Goal: Task Accomplishment & Management: Manage account settings

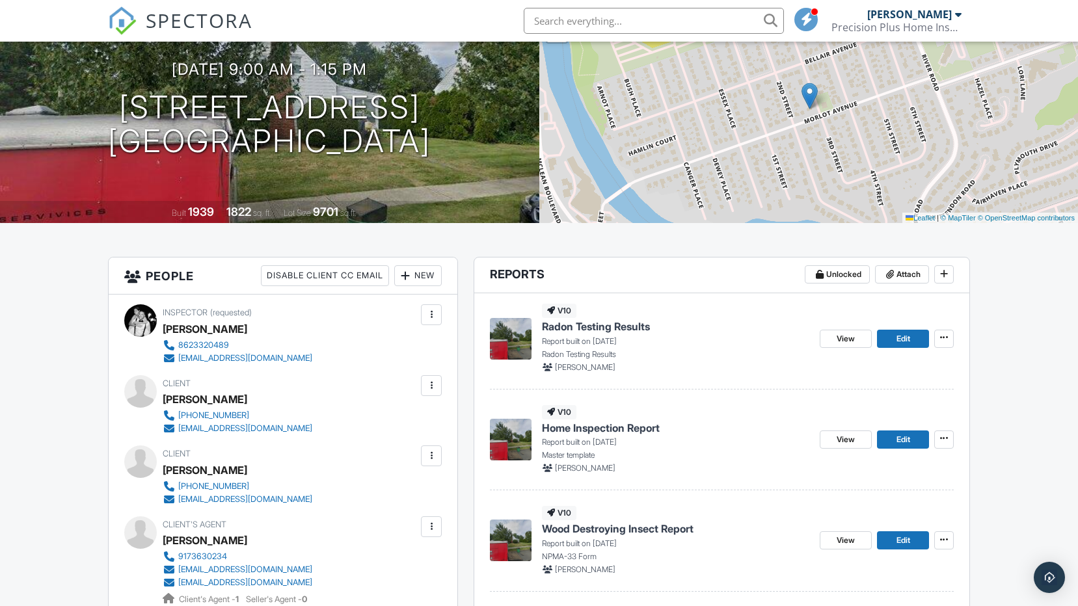
scroll to position [260, 0]
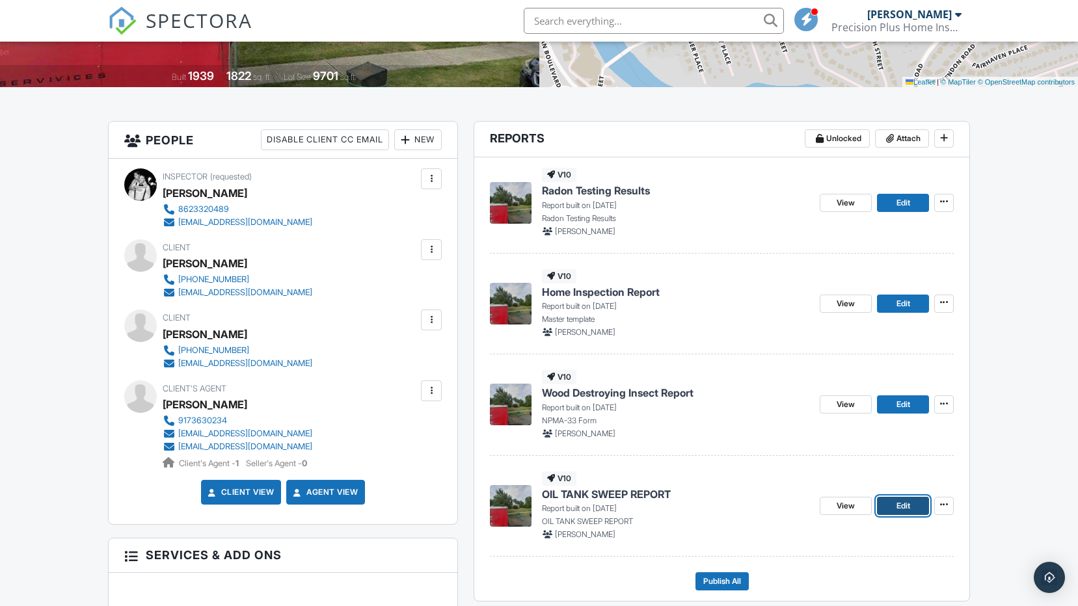
click at [902, 506] on span "Edit" at bounding box center [903, 506] width 14 height 13
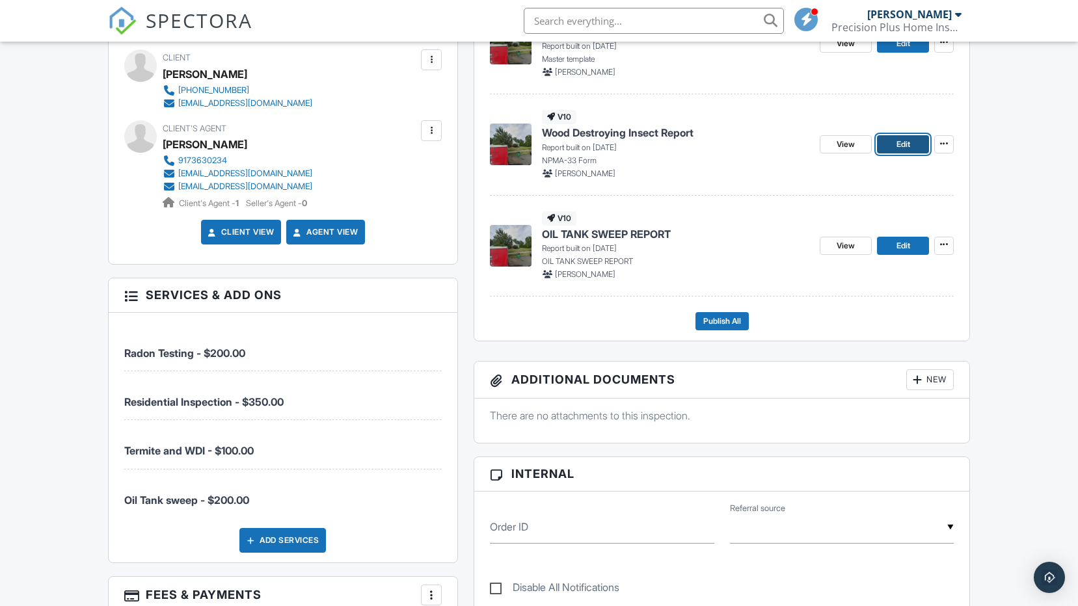
click at [898, 146] on span "Edit" at bounding box center [903, 144] width 14 height 13
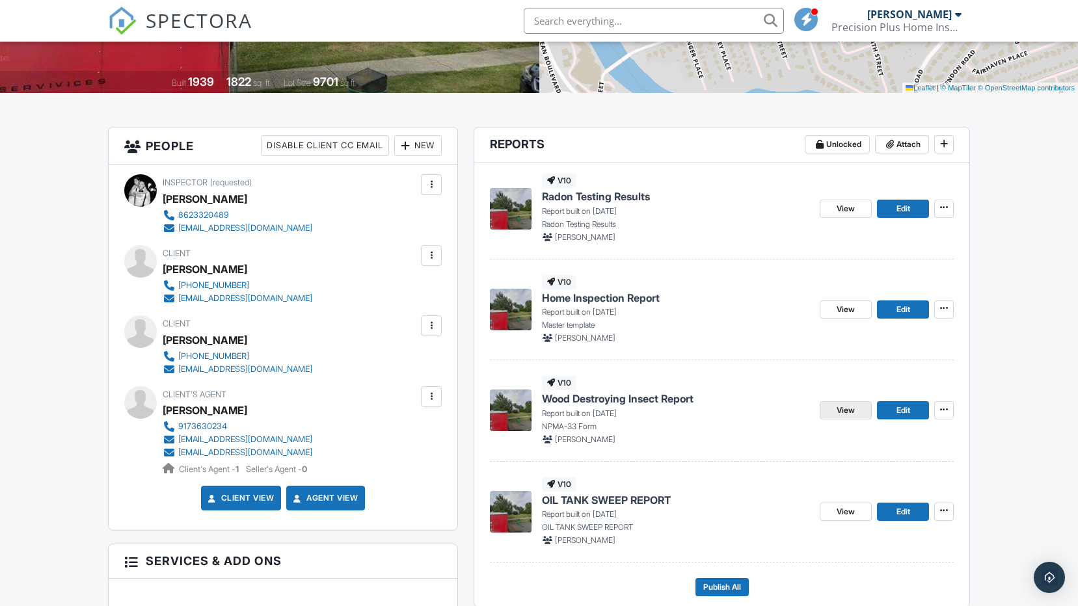
scroll to position [277, 0]
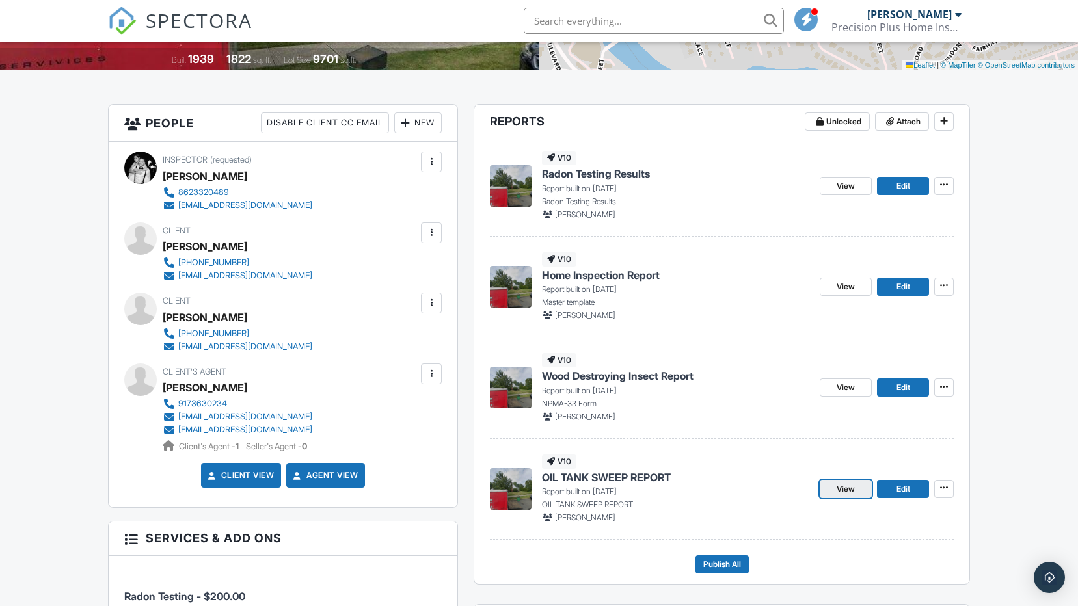
click at [849, 489] on span "View" at bounding box center [846, 489] width 18 height 13
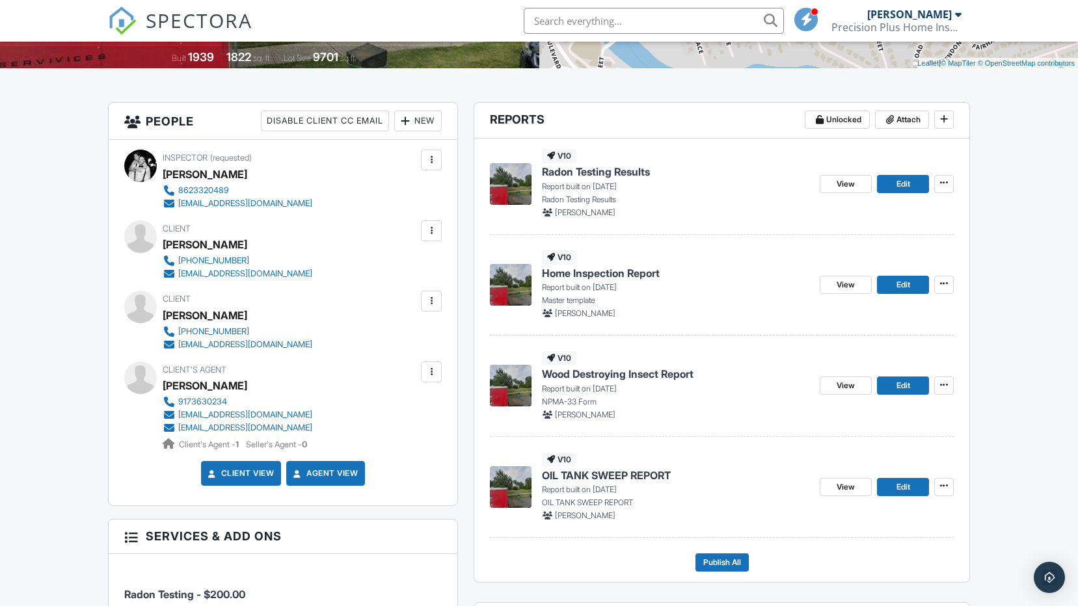
scroll to position [277, 0]
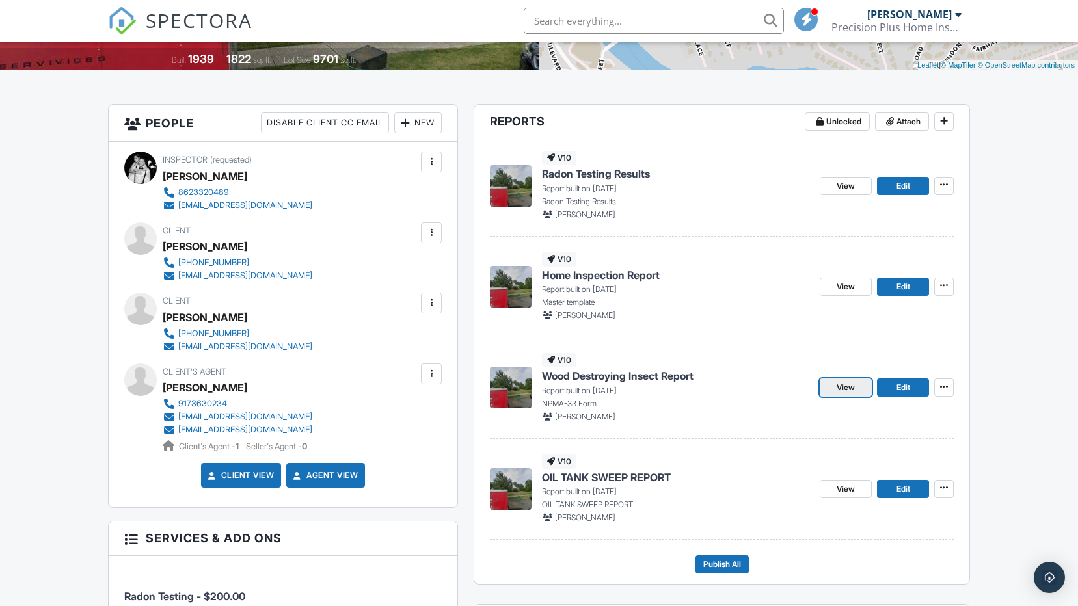
click at [838, 392] on span "View" at bounding box center [846, 387] width 18 height 13
click at [851, 286] on span "View" at bounding box center [846, 286] width 18 height 13
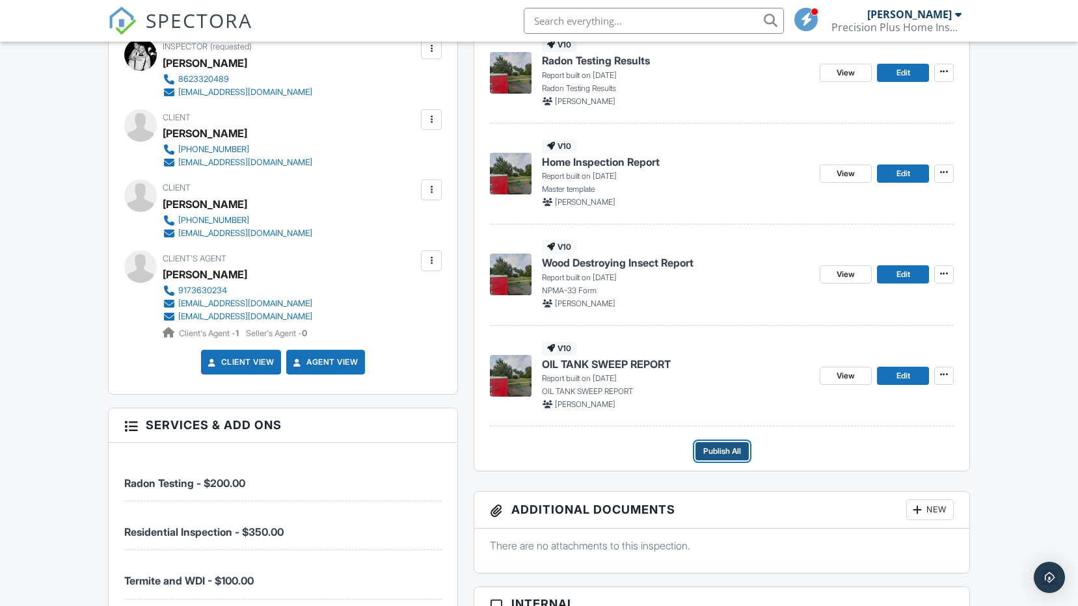
click at [731, 454] on span "Publish All" at bounding box center [722, 451] width 38 height 13
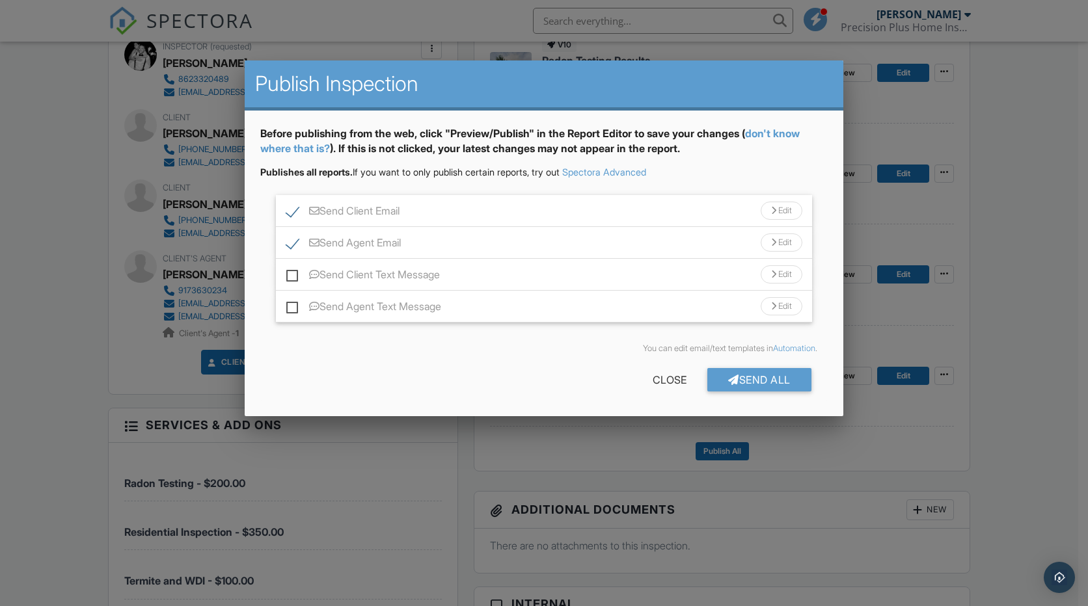
click at [292, 280] on label "Send Client Text Message" at bounding box center [363, 277] width 154 height 16
click at [292, 273] on input "Send Client Text Message" at bounding box center [290, 268] width 8 height 8
checkbox input "true"
click at [765, 379] on div "Send All" at bounding box center [759, 379] width 104 height 23
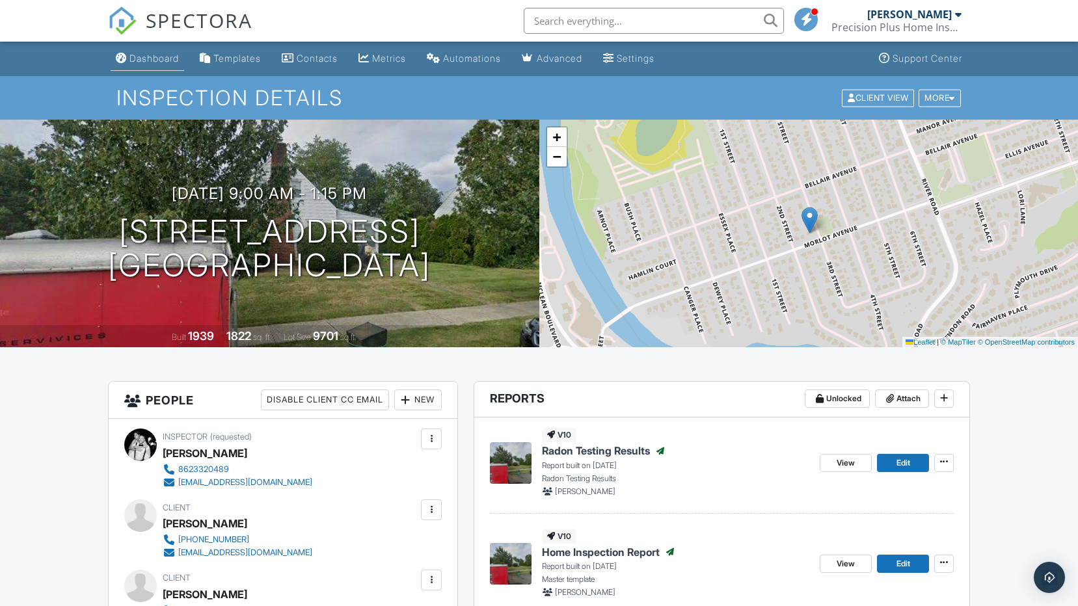
click at [152, 59] on div "Dashboard" at bounding box center [153, 58] width 49 height 11
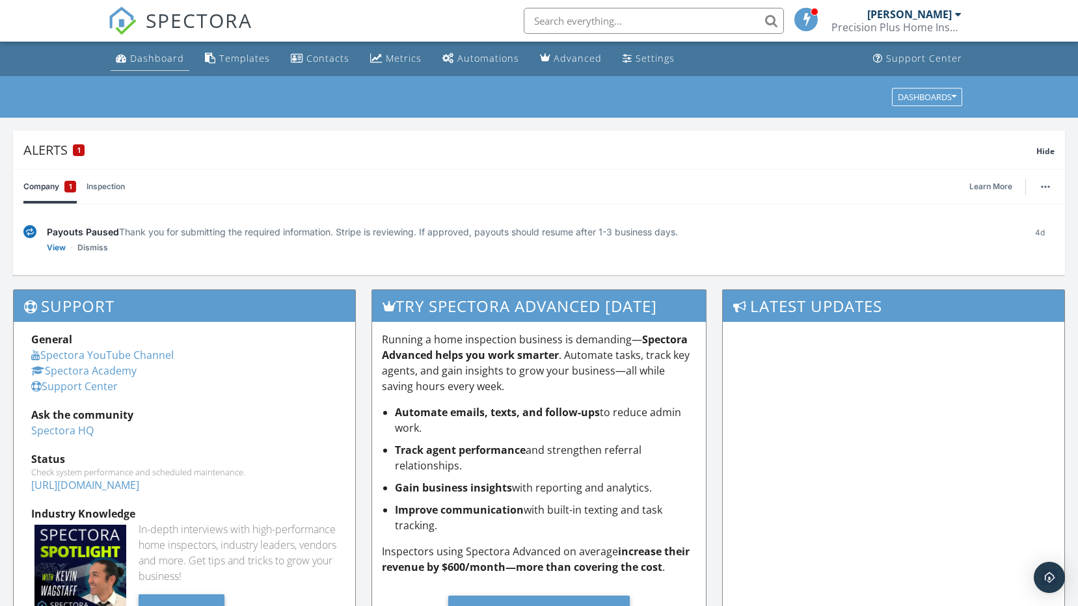
click at [165, 51] on link "Dashboard" at bounding box center [150, 59] width 79 height 24
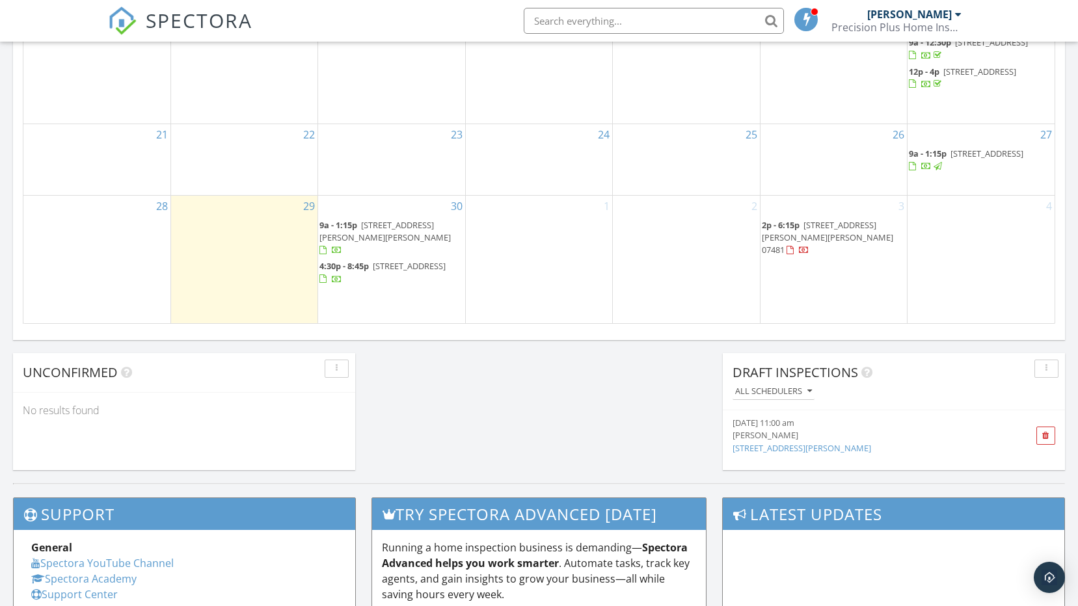
scroll to position [878, 0]
